Goal: Task Accomplishment & Management: Use online tool/utility

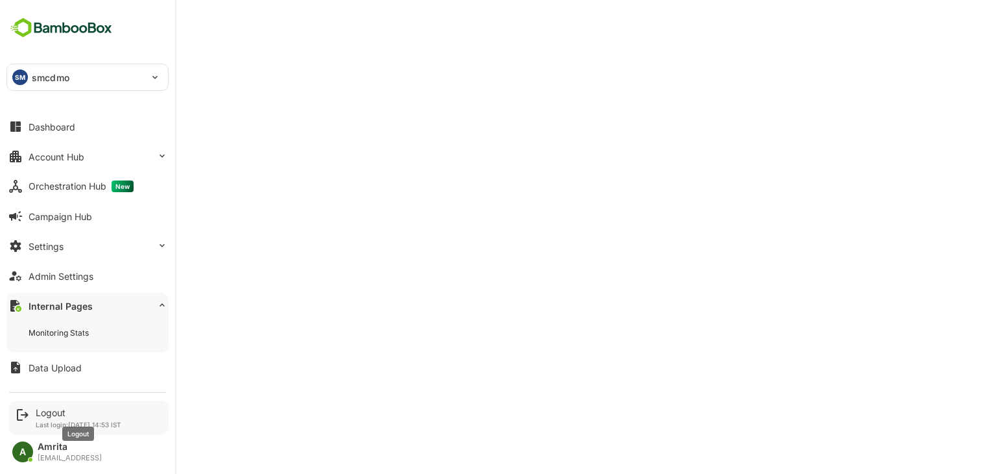
click at [37, 412] on div "Logout" at bounding box center [79, 412] width 86 height 11
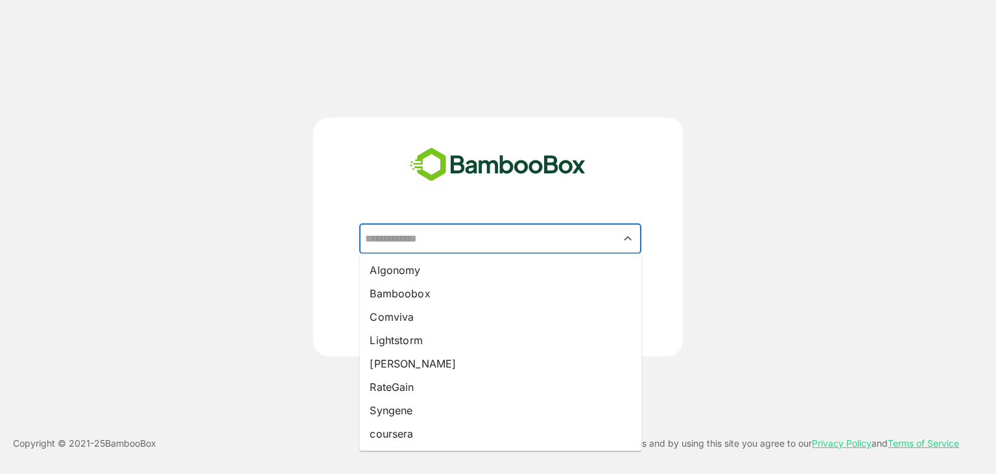
click at [420, 231] on input "text" at bounding box center [500, 238] width 277 height 25
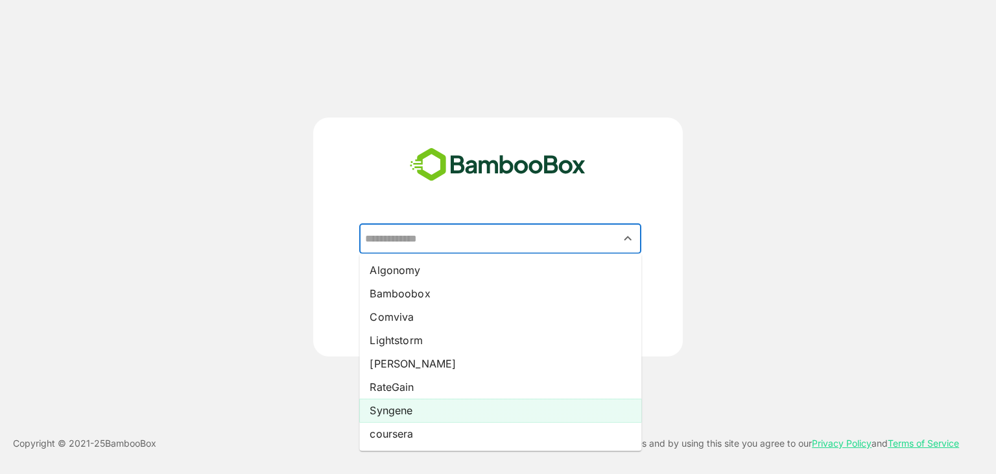
click at [413, 406] on li "Syngene" at bounding box center [500, 409] width 282 height 23
type input "*******"
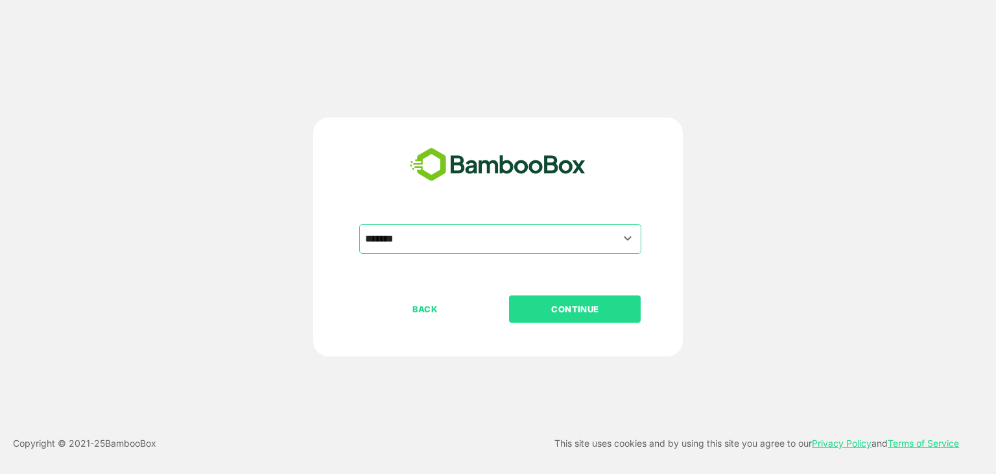
click at [548, 317] on button "CONTINUE" at bounding box center [575, 308] width 132 height 27
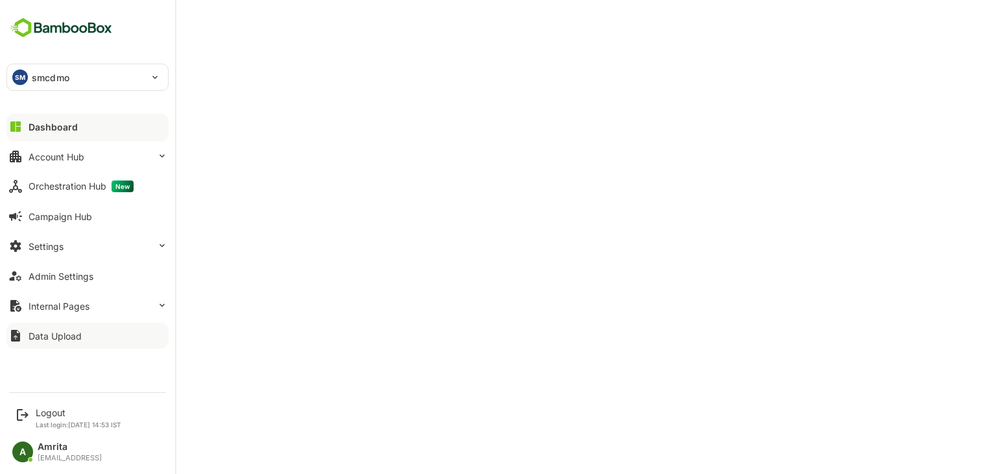
click at [70, 338] on div "Data Upload" at bounding box center [55, 335] width 53 height 11
click at [47, 415] on div "Logout" at bounding box center [79, 412] width 86 height 11
